Goal: Information Seeking & Learning: Learn about a topic

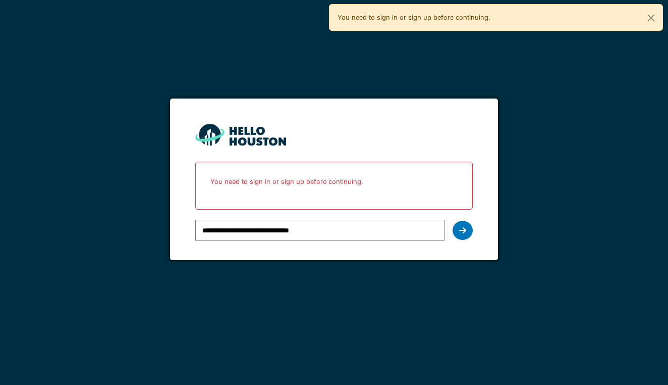
type input "**********"
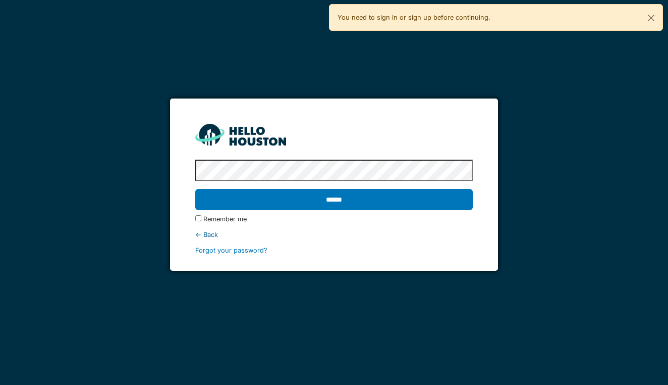
click at [334, 199] on input "******" at bounding box center [333, 199] width 277 height 21
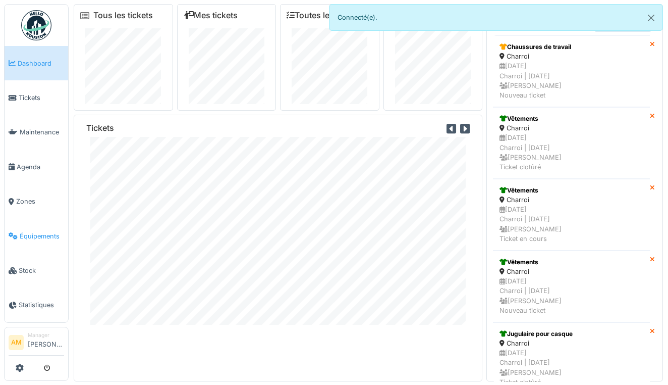
click at [37, 231] on span "Équipements" at bounding box center [42, 236] width 44 height 10
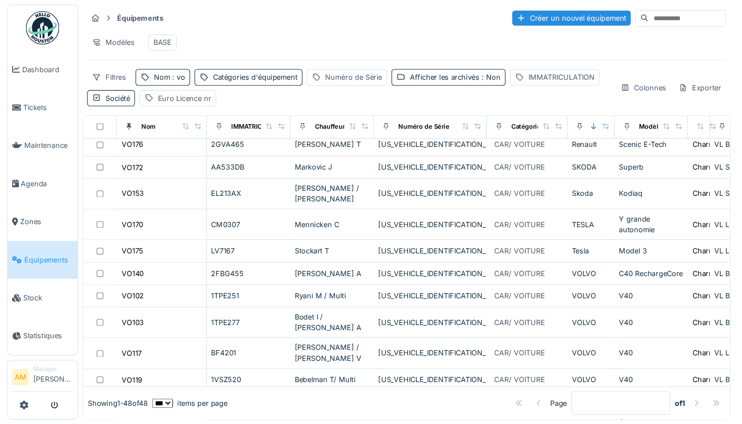
scroll to position [820, 0]
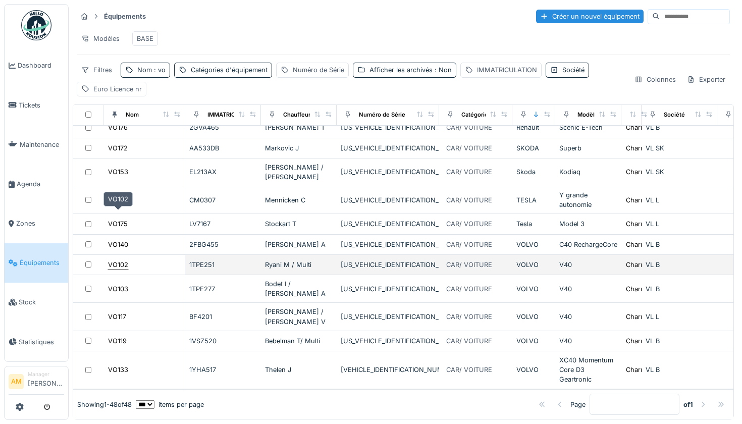
click at [122, 260] on div "VO102" at bounding box center [118, 265] width 20 height 10
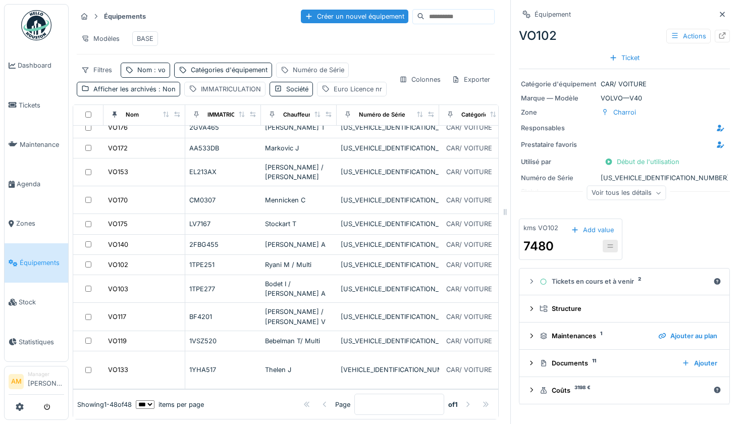
click at [624, 200] on div "Voir tous les détails" at bounding box center [626, 193] width 79 height 15
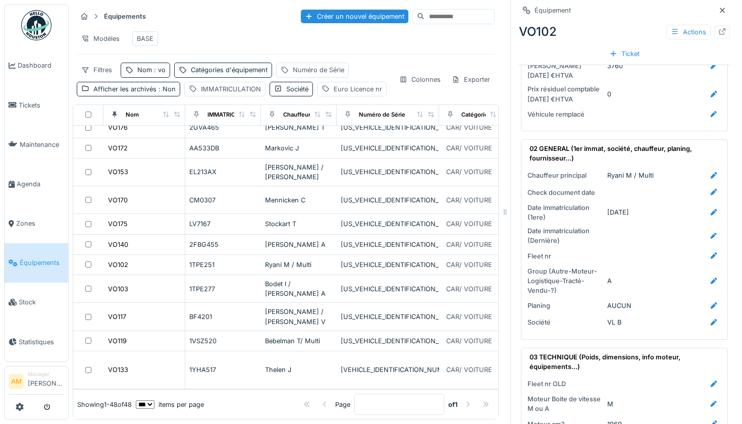
scroll to position [590, 0]
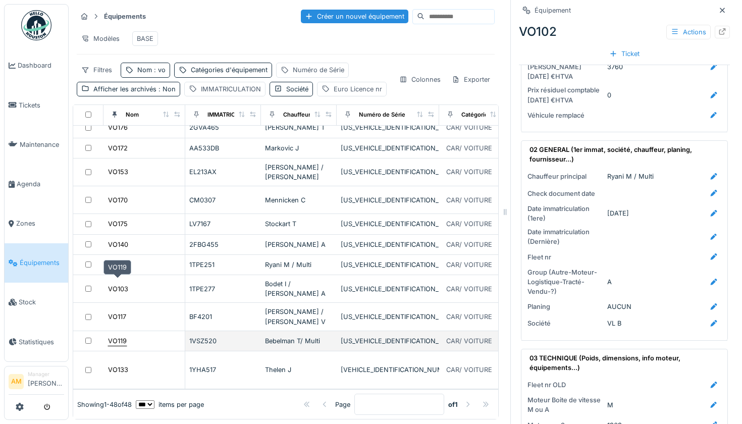
click at [122, 336] on div "VO119" at bounding box center [117, 341] width 19 height 10
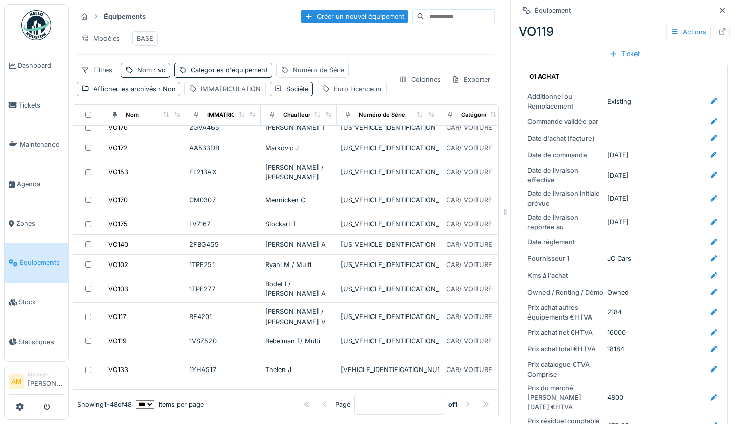
scroll to position [189, 0]
click at [668, 30] on icon at bounding box center [722, 31] width 8 height 7
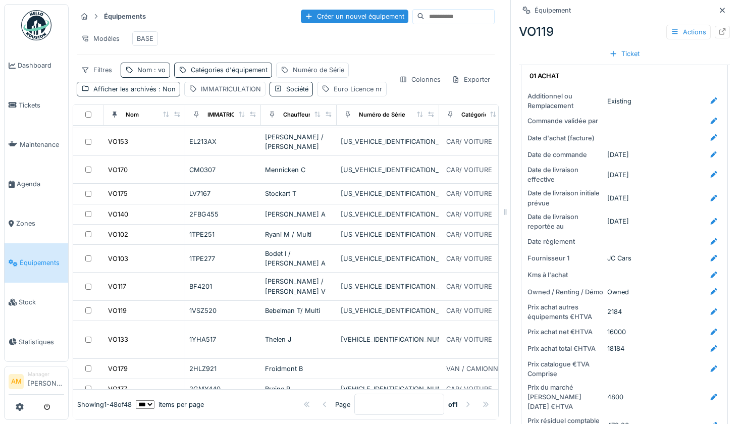
scroll to position [850, 0]
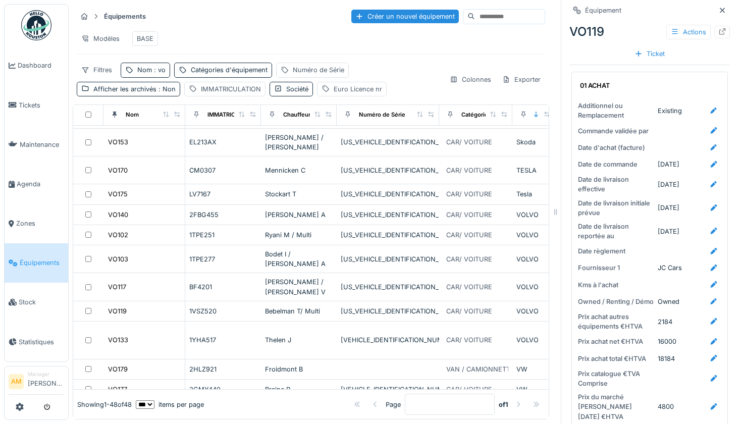
drag, startPoint x: 506, startPoint y: 215, endPoint x: 622, endPoint y: 214, distance: 116.6
click at [622, 214] on div "Équipements Créer un nouvel équipement Modèles BASE Filtres Nom : vo Catégories…" at bounding box center [405, 212] width 673 height 424
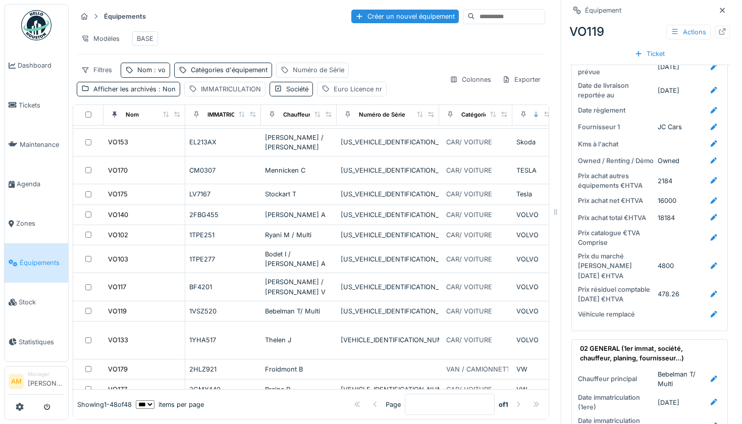
scroll to position [331, 0]
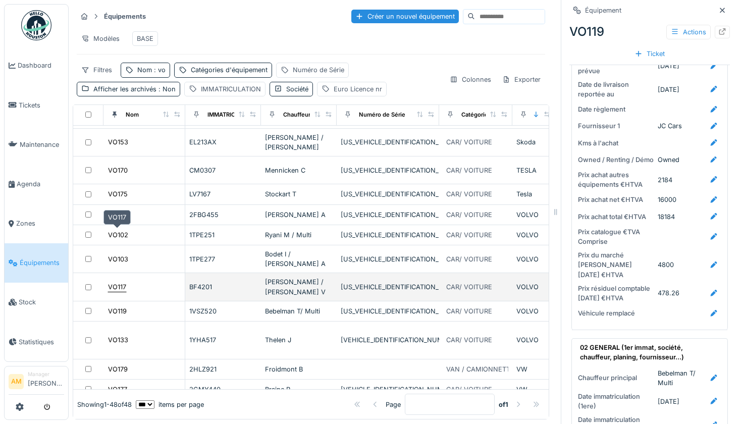
click at [121, 282] on div "VO117" at bounding box center [117, 287] width 18 height 10
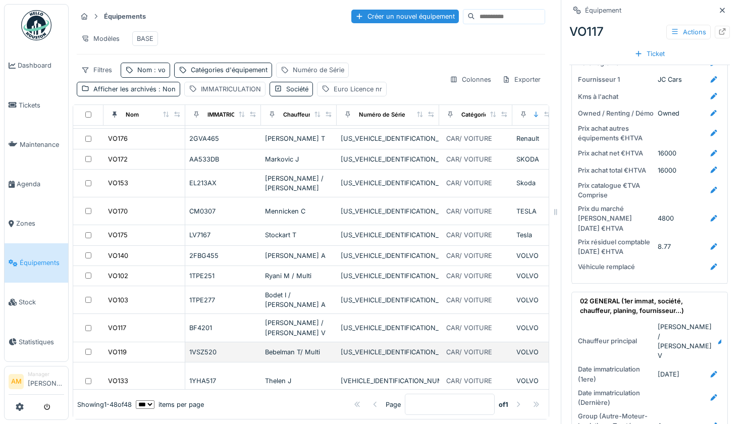
scroll to position [809, 0]
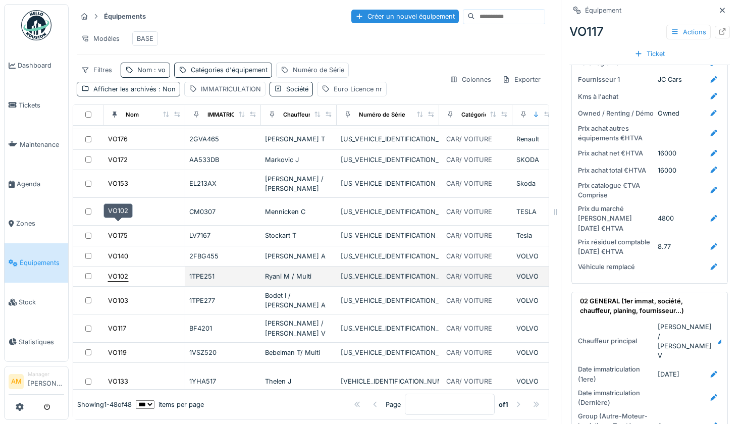
click at [119, 272] on div "VO102" at bounding box center [118, 277] width 20 height 10
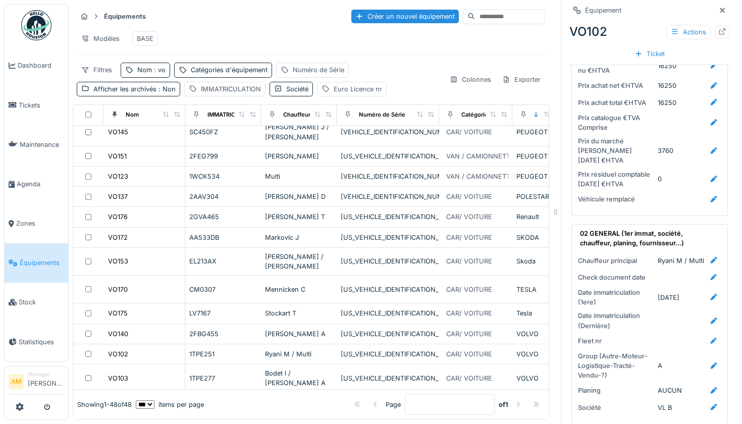
scroll to position [734, 1]
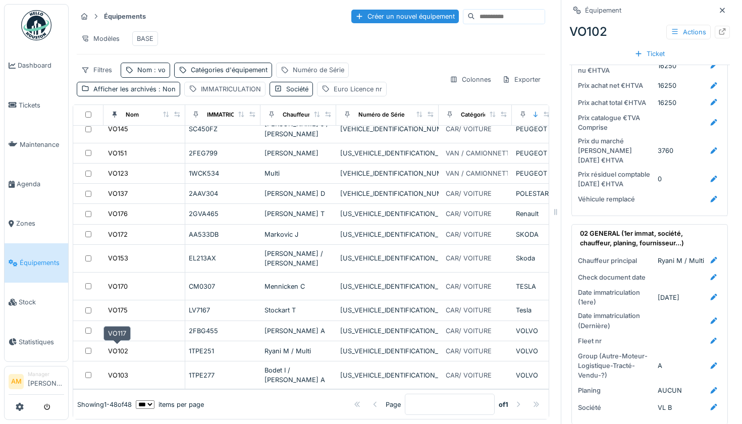
click at [117, 384] on div "VO117" at bounding box center [117, 403] width 18 height 10
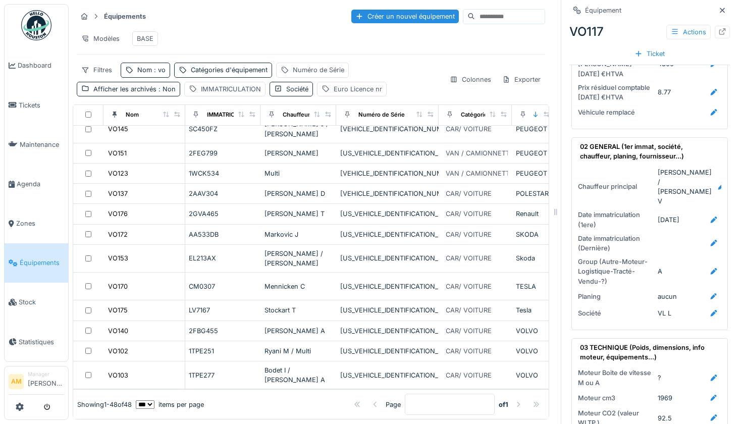
scroll to position [533, 0]
click at [201, 384] on div "BF4201" at bounding box center [223, 403] width 68 height 10
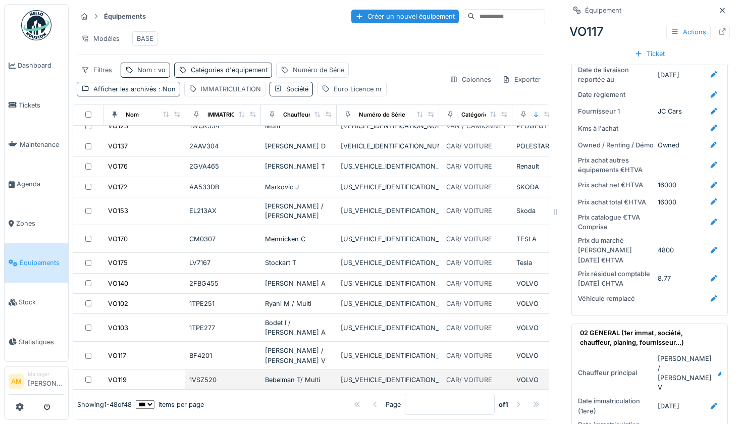
scroll to position [777, 0]
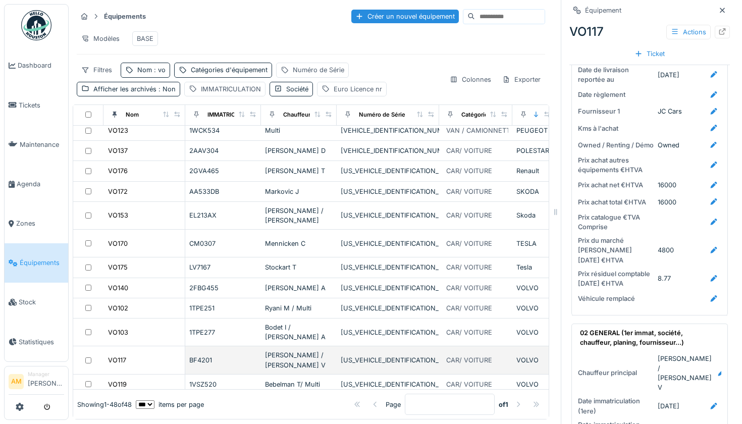
click at [201, 346] on td "BF4201" at bounding box center [223, 360] width 76 height 28
click at [202, 355] on div "BF4201" at bounding box center [223, 360] width 68 height 10
click at [120, 355] on div "VO117" at bounding box center [117, 360] width 18 height 10
click at [215, 355] on div "BF4201" at bounding box center [223, 360] width 68 height 10
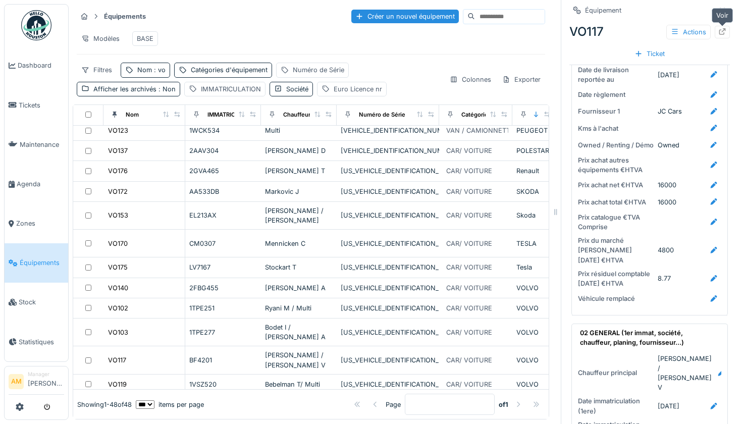
click at [668, 31] on icon at bounding box center [722, 31] width 8 height 7
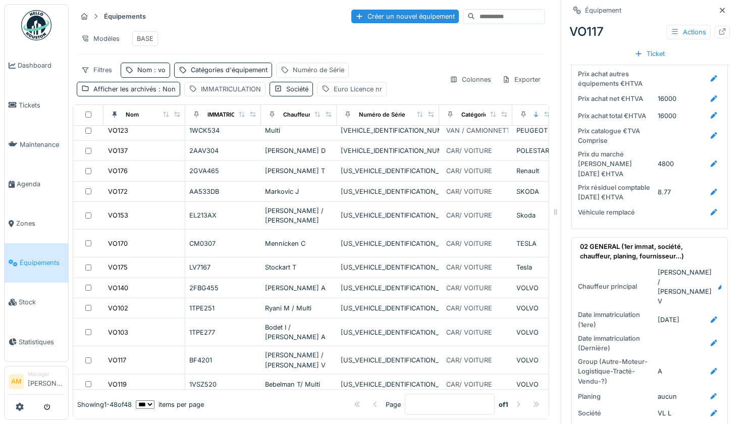
scroll to position [450, 0]
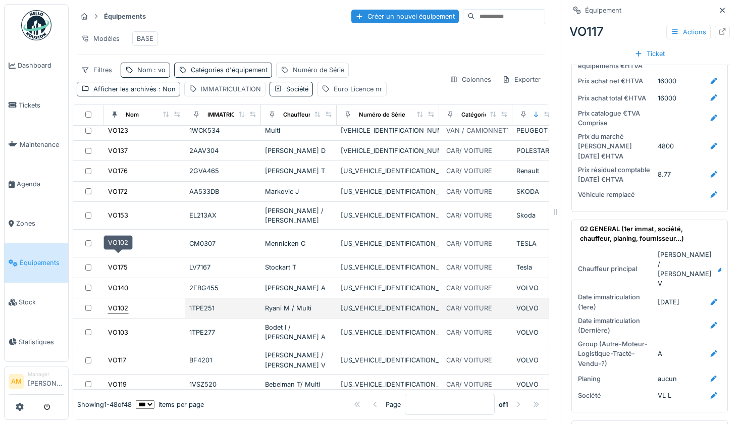
click at [121, 303] on div "VO102" at bounding box center [118, 308] width 20 height 10
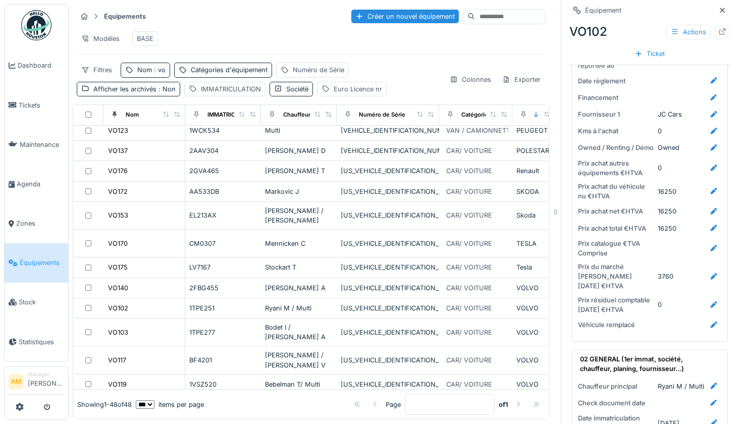
scroll to position [391, 0]
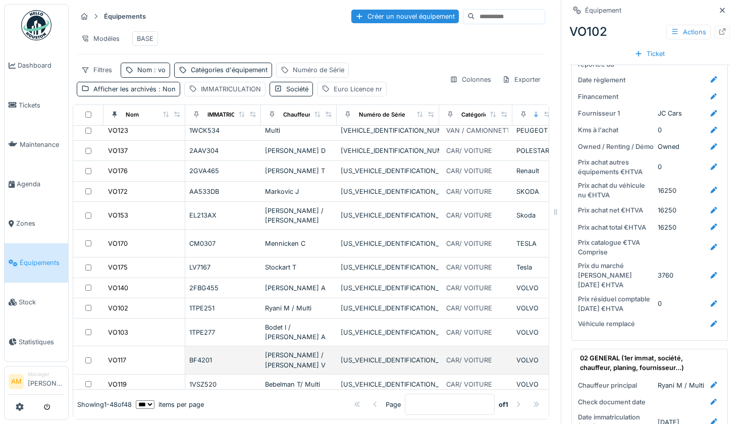
click at [206, 355] on div "BF4201" at bounding box center [223, 360] width 68 height 10
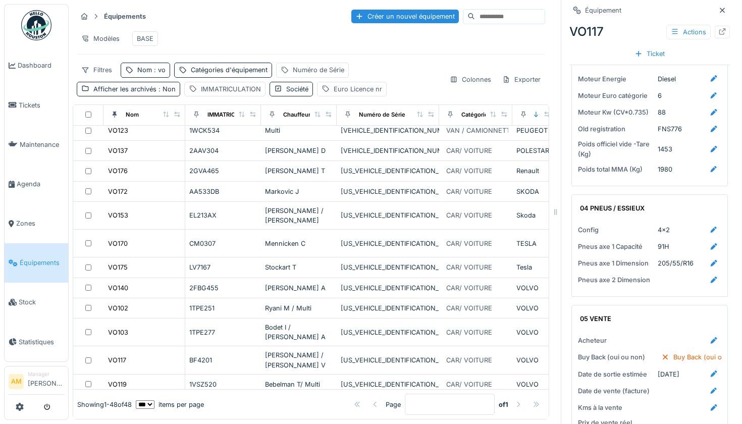
scroll to position [909, 0]
click at [668, 27] on div at bounding box center [722, 32] width 8 height 10
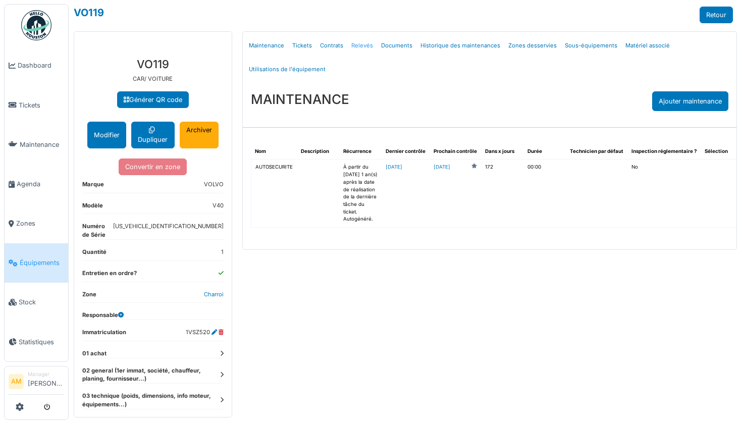
click at [360, 46] on link "Relevés" at bounding box center [362, 46] width 30 height 24
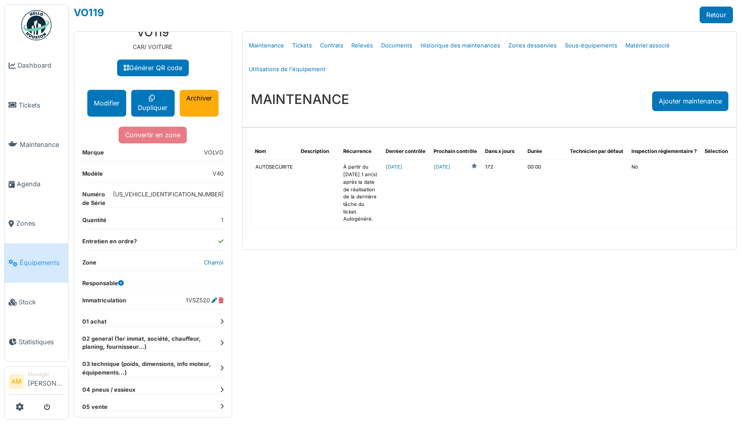
scroll to position [31, 0]
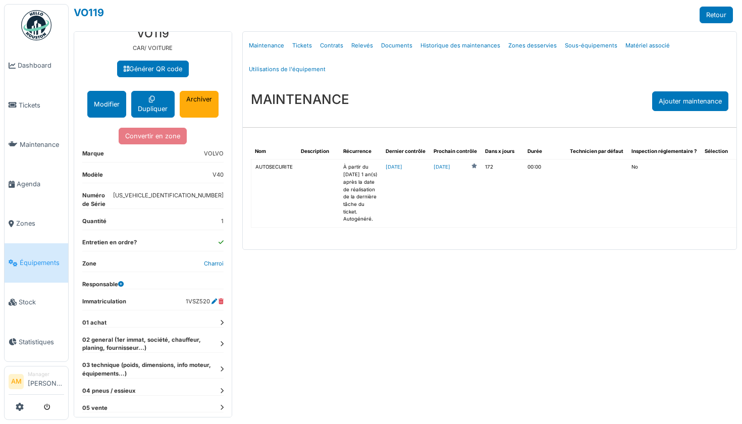
click at [37, 258] on span "Équipements" at bounding box center [42, 263] width 44 height 10
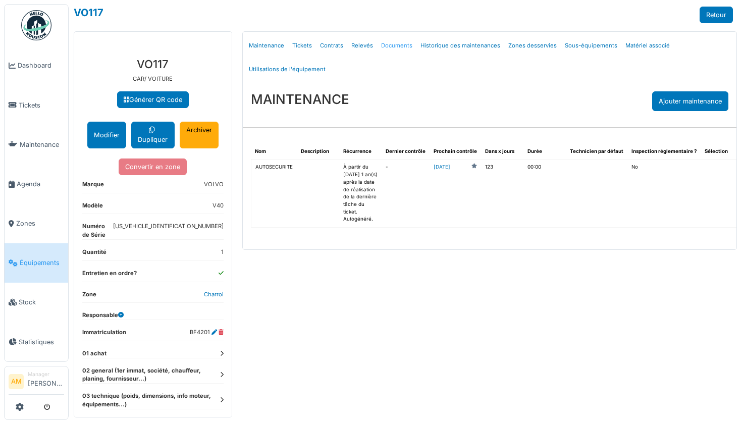
click at [393, 42] on link "Documents" at bounding box center [396, 46] width 39 height 24
select select "***"
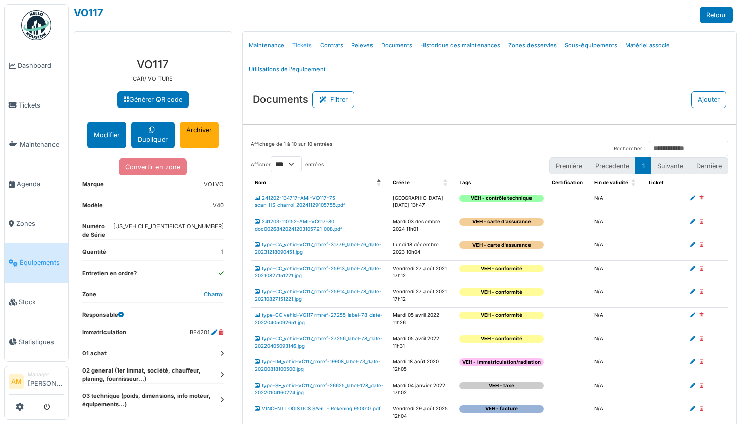
click at [302, 45] on link "Tickets" at bounding box center [302, 46] width 28 height 24
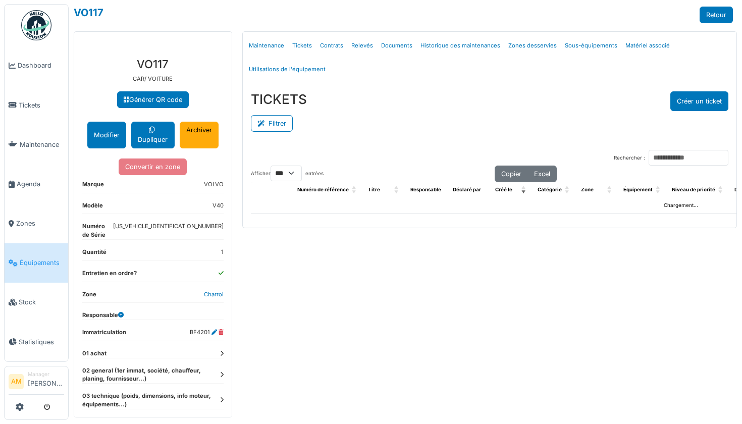
select select "***"
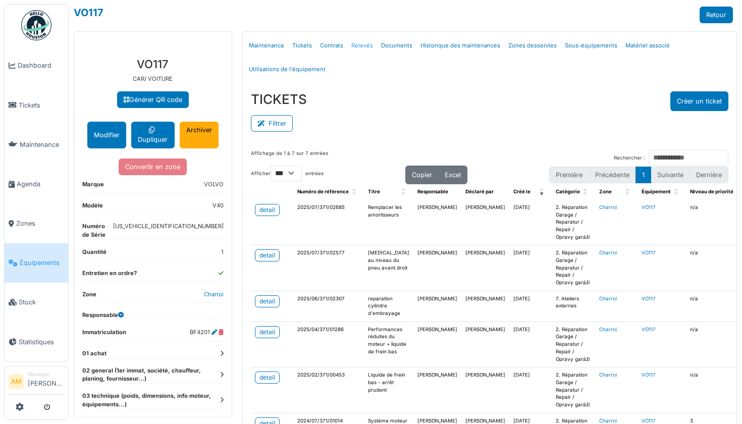
click at [361, 47] on link "Relevés" at bounding box center [362, 46] width 30 height 24
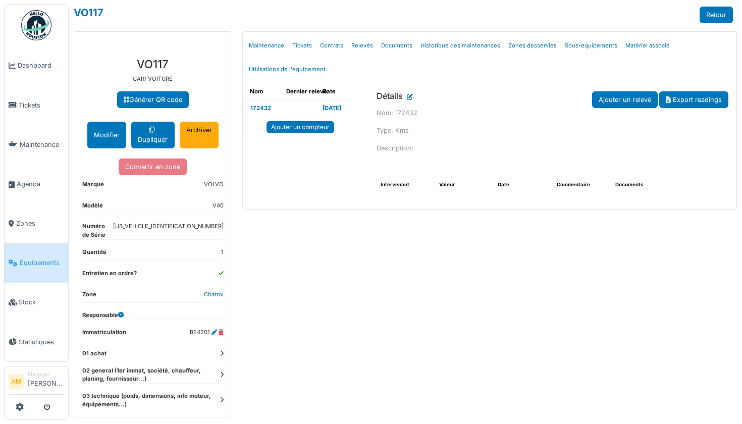
click at [361, 47] on link "Relevés" at bounding box center [362, 46] width 30 height 24
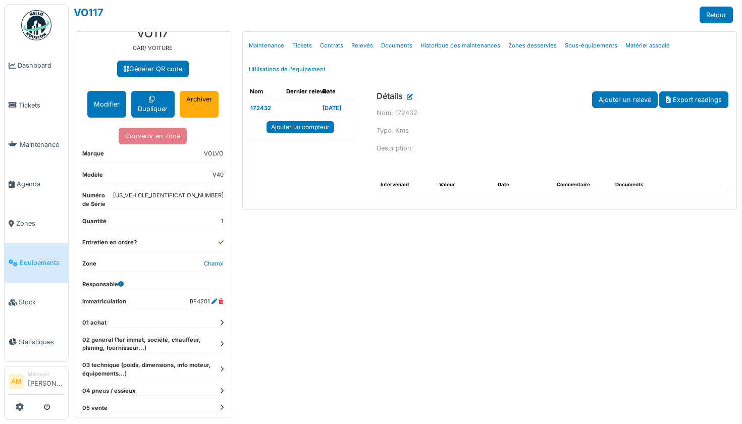
click at [26, 260] on span "Équipements" at bounding box center [42, 263] width 44 height 10
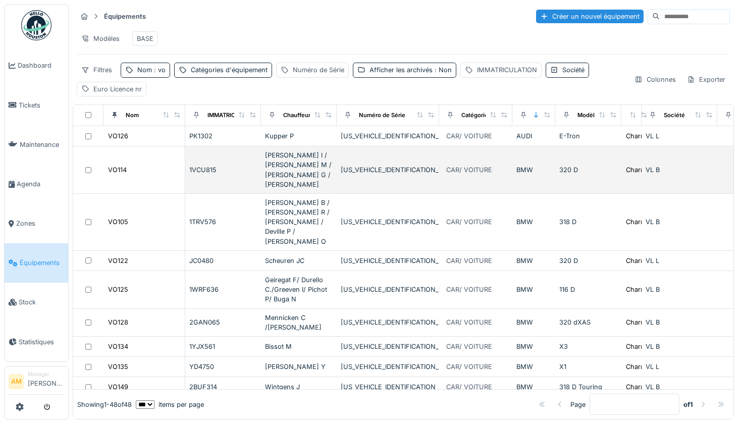
click at [296, 167] on div "Joos I / Van den Steen M / Gangolf G / Pichot" at bounding box center [299, 169] width 68 height 39
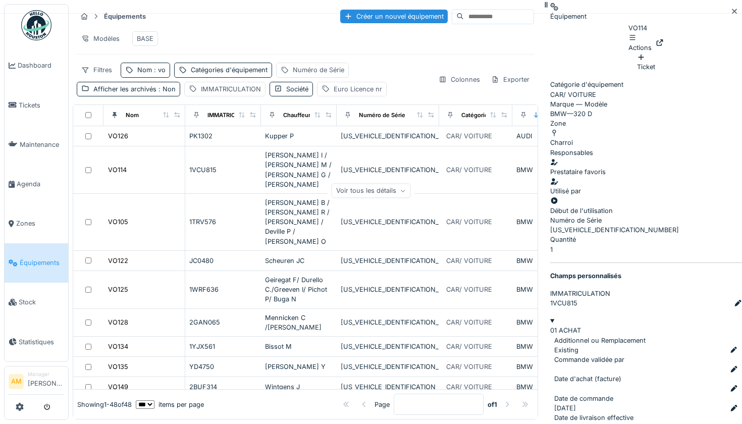
click at [411, 195] on div "Voir tous les détails" at bounding box center [371, 190] width 79 height 15
click at [203, 382] on div "2BUF314" at bounding box center [223, 387] width 68 height 10
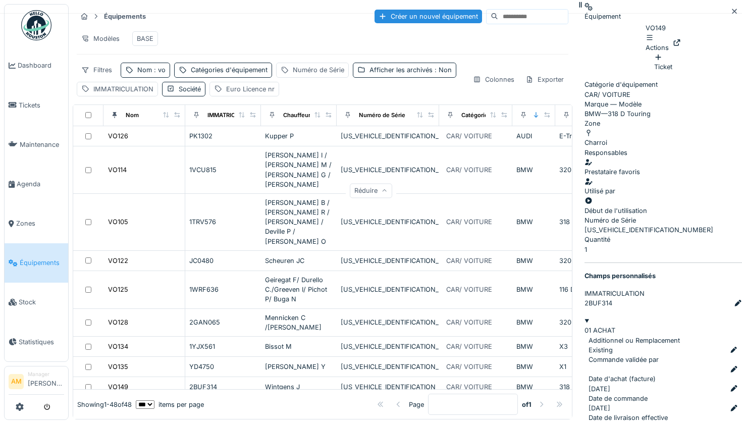
click at [202, 403] on div "2CCD316" at bounding box center [223, 408] width 68 height 10
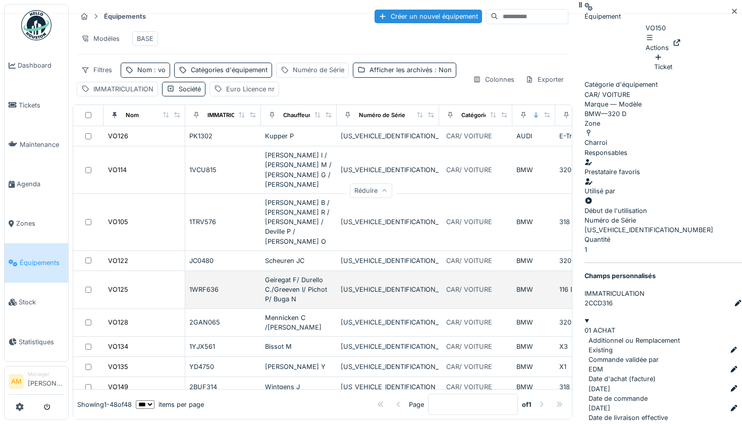
click at [203, 285] on div "1WRF636" at bounding box center [223, 290] width 68 height 10
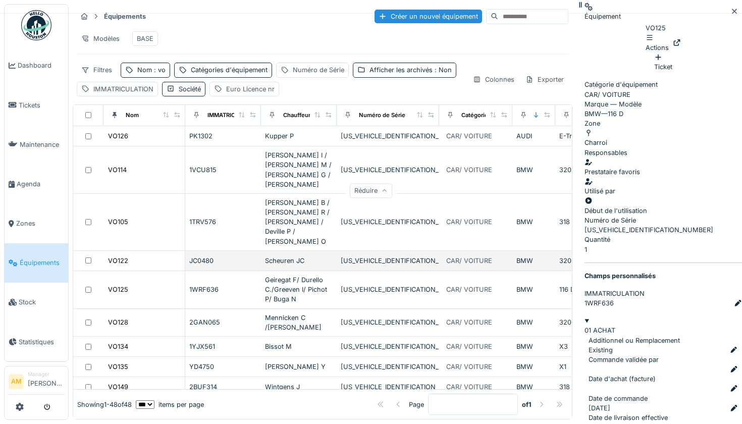
click at [206, 256] on div "JC0480" at bounding box center [223, 261] width 68 height 10
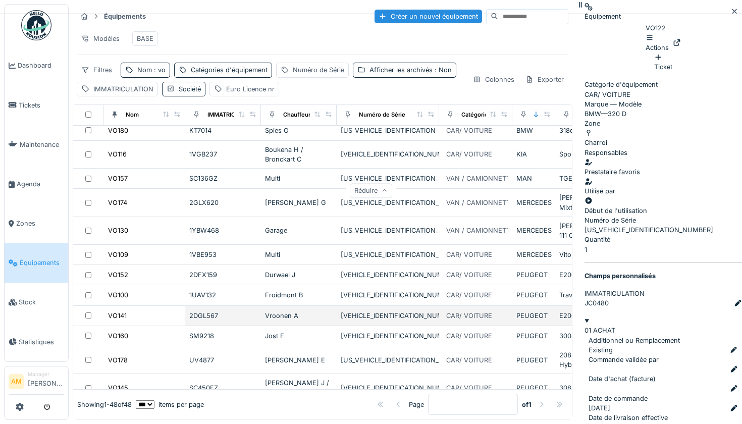
scroll to position [478, 0]
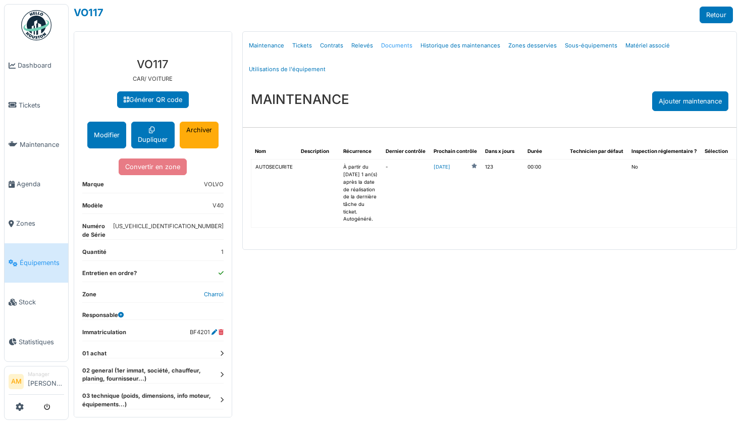
click at [399, 45] on link "Documents" at bounding box center [396, 46] width 39 height 24
select select "***"
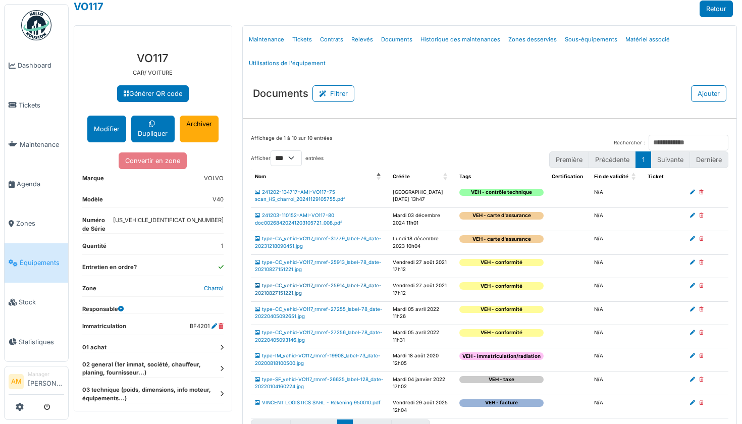
scroll to position [19, 0]
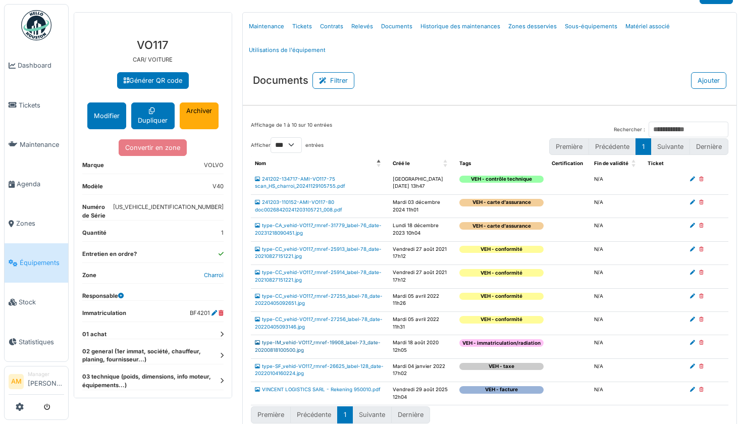
click at [298, 342] on link "type-IM_vehid-VO117_rmref-19908_label-73_date-20200818100500.jpg" at bounding box center [318, 346] width 126 height 13
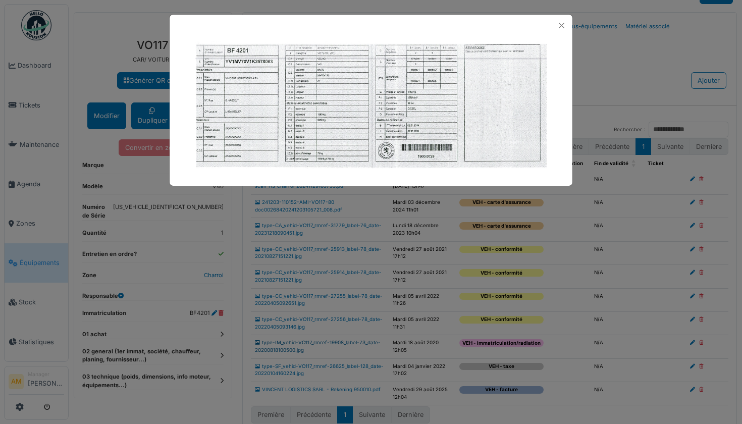
click at [298, 342] on div at bounding box center [371, 212] width 742 height 424
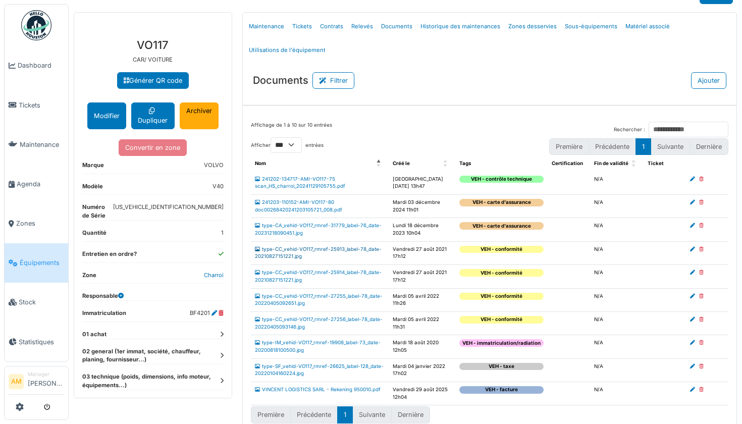
click at [310, 247] on link "type-CC_vehid-VO117_rmref-25913_label-78_date-20210827151221.jpg" at bounding box center [318, 252] width 127 height 13
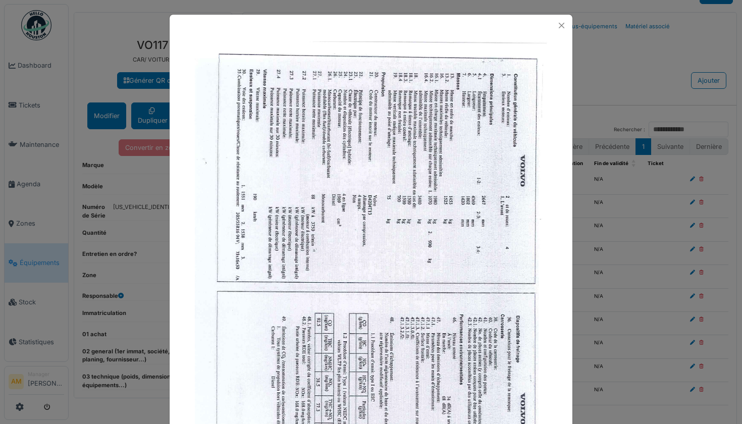
scroll to position [0, 0]
click at [562, 18] on div at bounding box center [371, 26] width 403 height 22
click at [561, 29] on button "Close" at bounding box center [562, 26] width 14 height 14
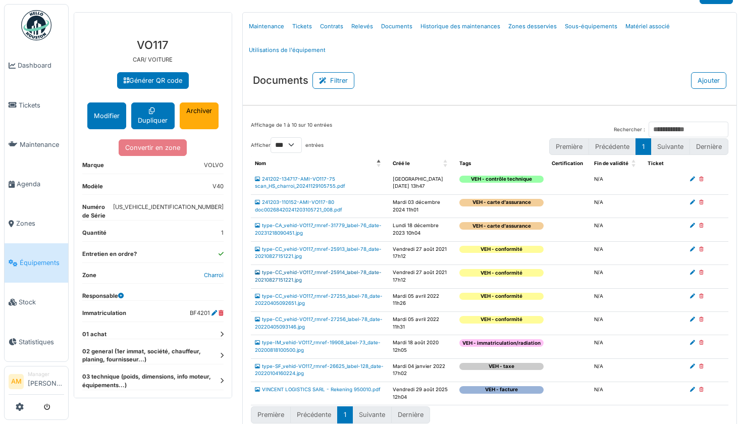
click at [304, 271] on link "type-CC_vehid-VO117_rmref-25914_label-78_date-20210827151221.jpg" at bounding box center [318, 276] width 127 height 13
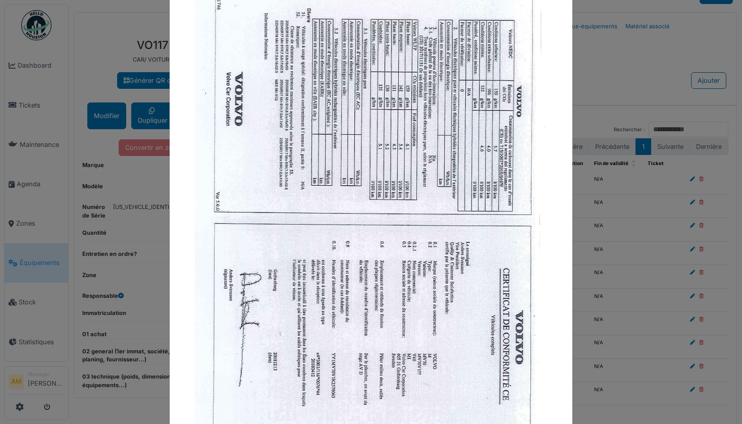
scroll to position [60, 0]
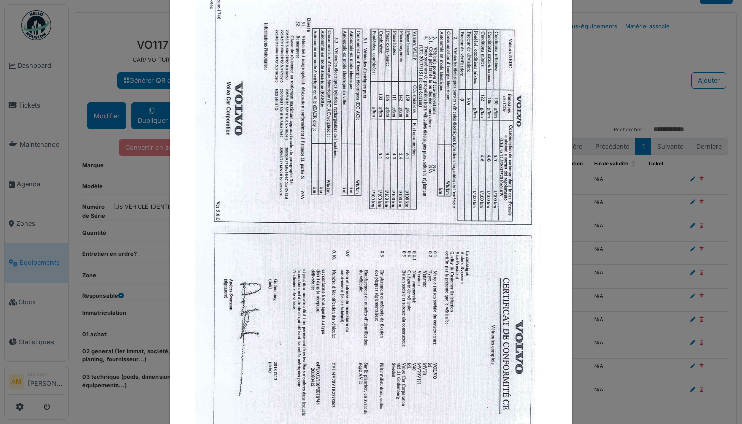
click at [602, 74] on div at bounding box center [371, 212] width 742 height 424
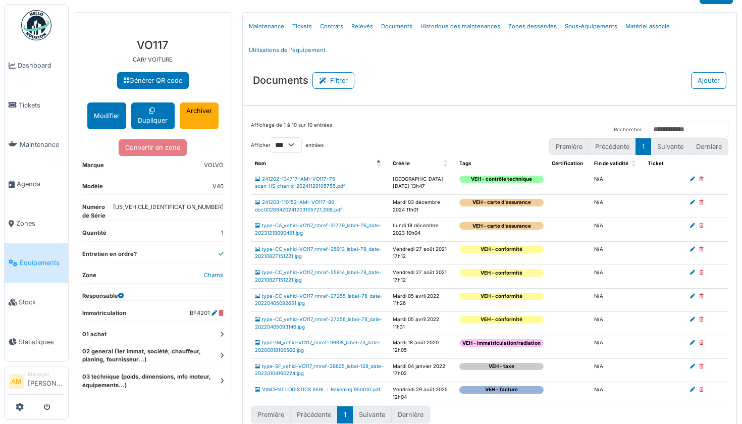
click at [220, 332] on icon at bounding box center [222, 335] width 4 height 6
click at [220, 332] on icon at bounding box center [221, 335] width 6 height 6
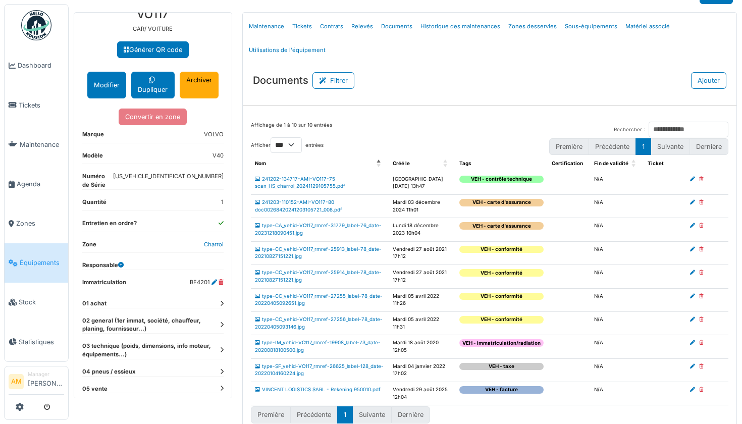
scroll to position [20, 0]
click at [222, 322] on icon at bounding box center [222, 325] width 4 height 6
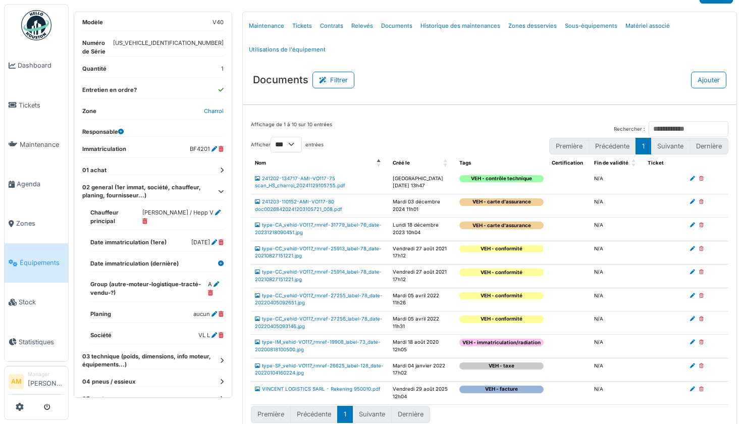
scroll to position [163, 0]
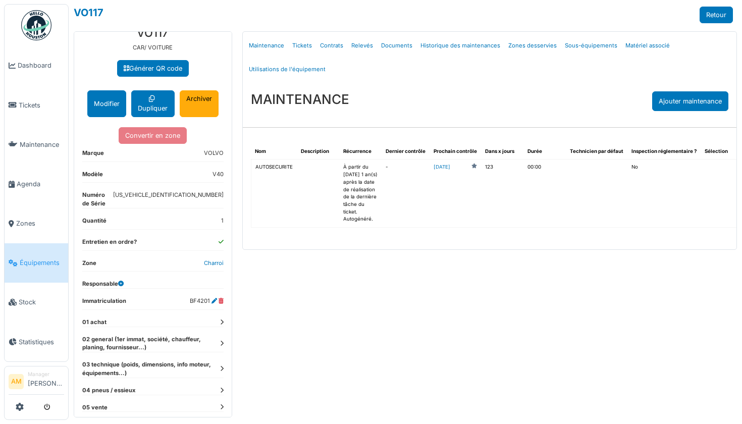
scroll to position [31, 0]
click at [223, 341] on icon at bounding box center [222, 344] width 4 height 6
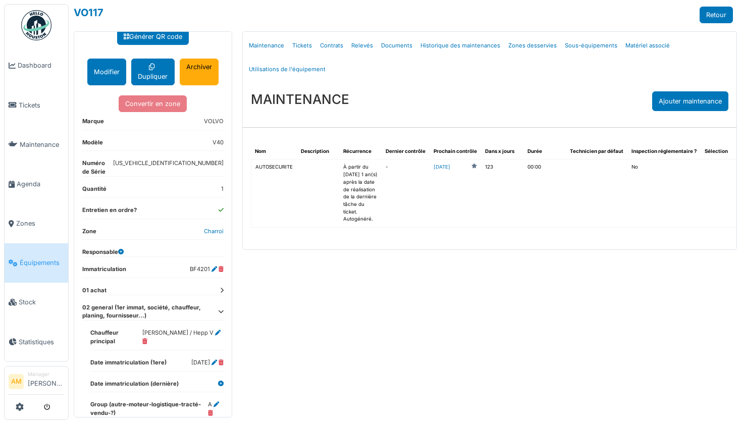
scroll to position [64, 0]
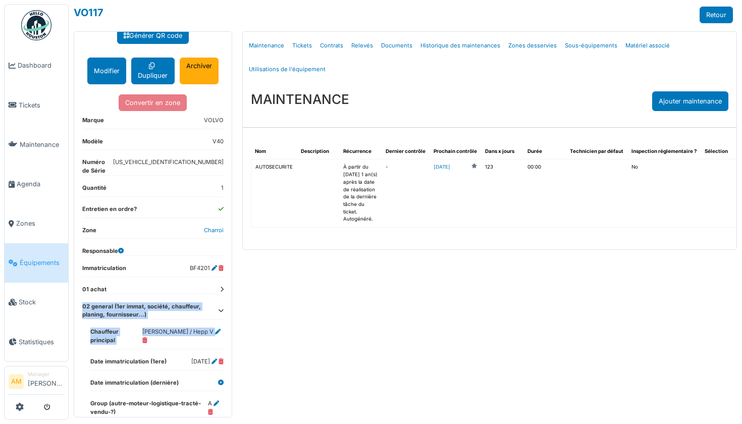
drag, startPoint x: 228, startPoint y: 318, endPoint x: 227, endPoint y: 282, distance: 36.3
click at [227, 282] on div "**********" at bounding box center [153, 262] width 158 height 554
click at [196, 356] on div "02 general (1er immat, société, chauffeur, planing, fournisseur...) Chauffeur p…" at bounding box center [152, 382] width 141 height 161
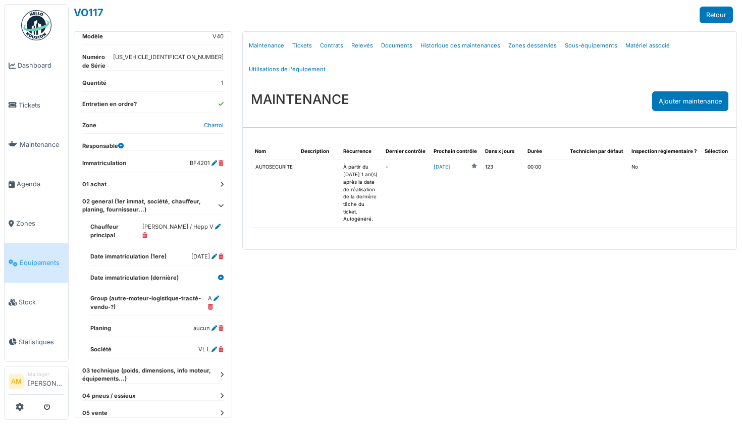
scroll to position [163, 0]
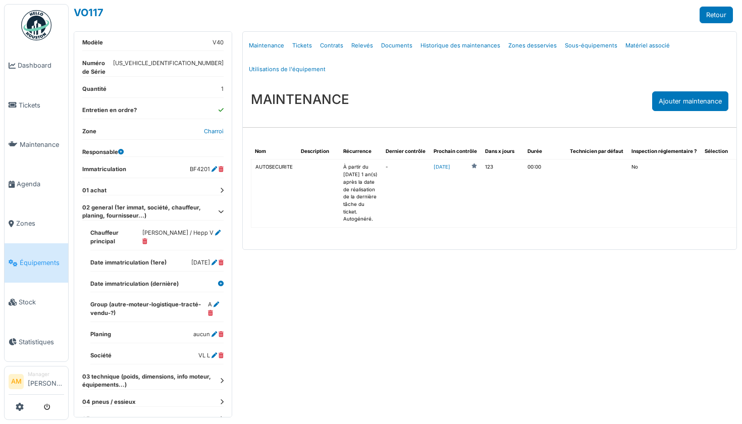
click at [221, 188] on icon at bounding box center [222, 191] width 4 height 6
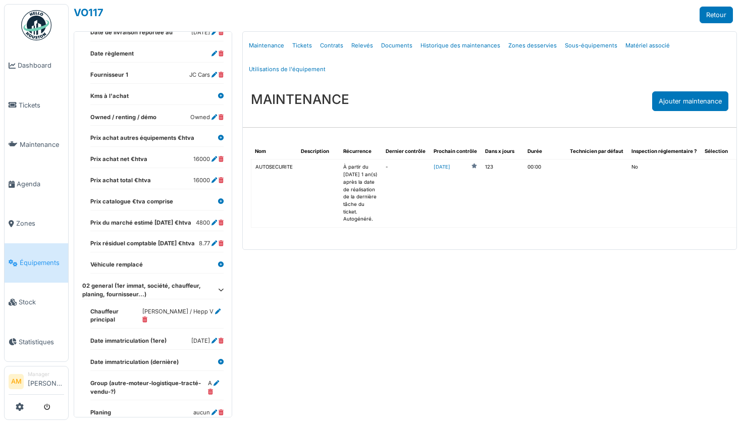
scroll to position [469, 0]
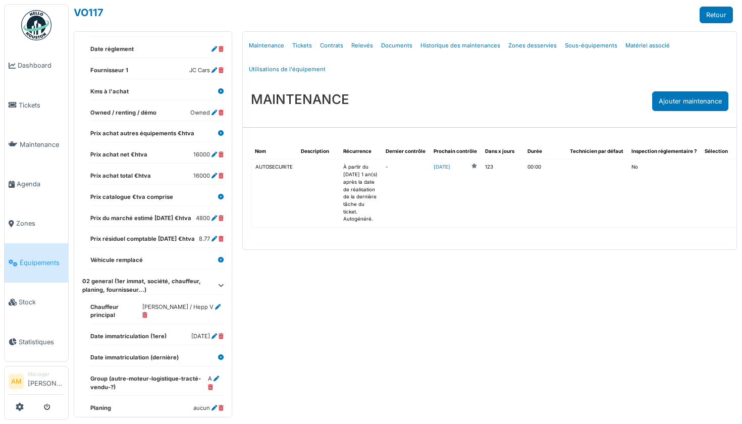
click at [34, 258] on span "Équipements" at bounding box center [42, 263] width 44 height 10
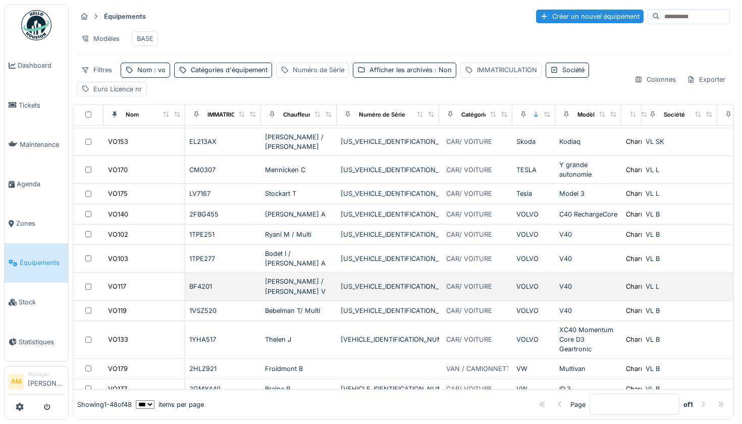
scroll to position [850, 0]
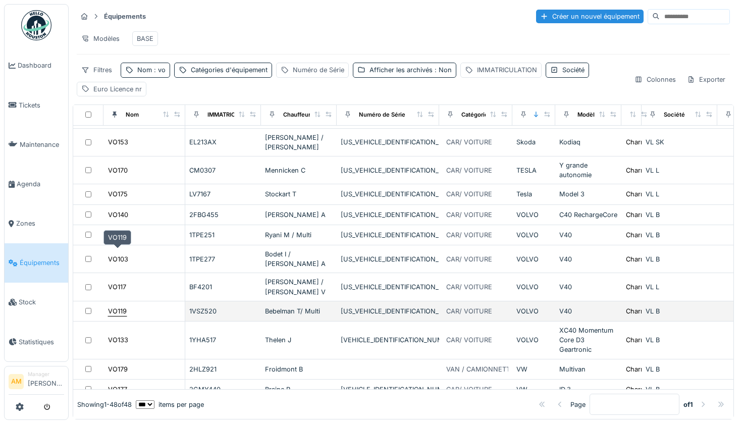
click at [120, 306] on div "VO119" at bounding box center [117, 311] width 19 height 10
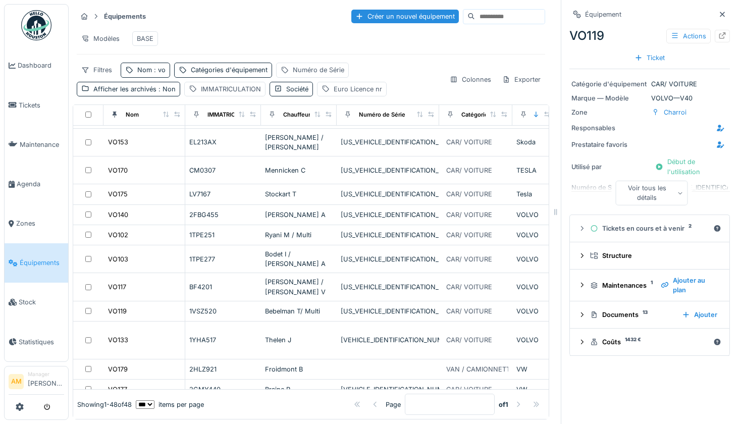
click at [664, 201] on div "Voir tous les détails" at bounding box center [652, 193] width 72 height 24
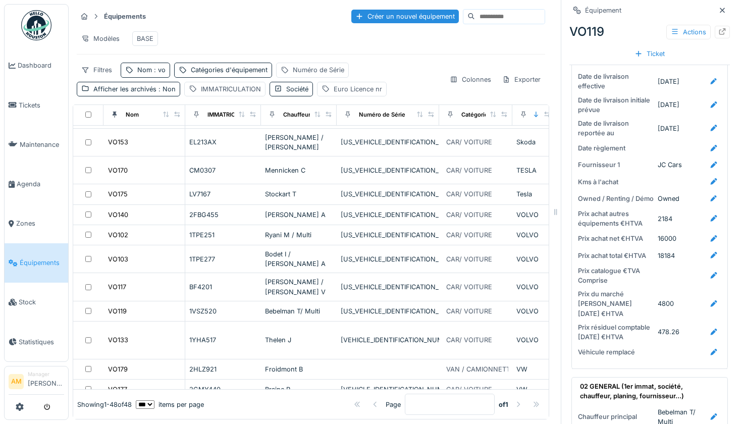
scroll to position [294, 0]
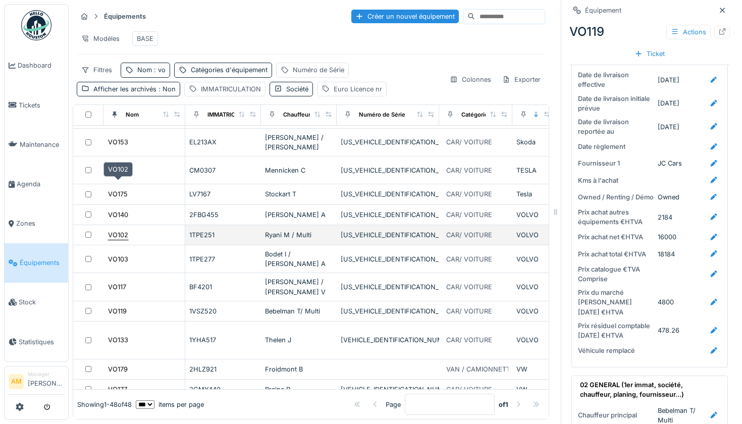
click at [122, 230] on div "VO102" at bounding box center [118, 235] width 20 height 10
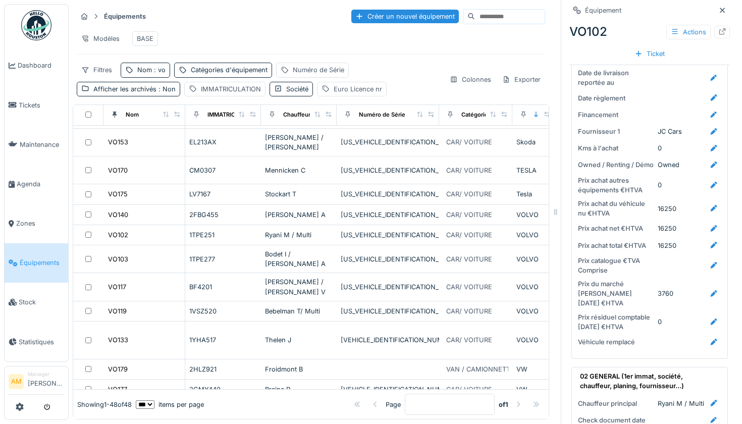
scroll to position [374, 0]
